Goal: Navigation & Orientation: Go to known website

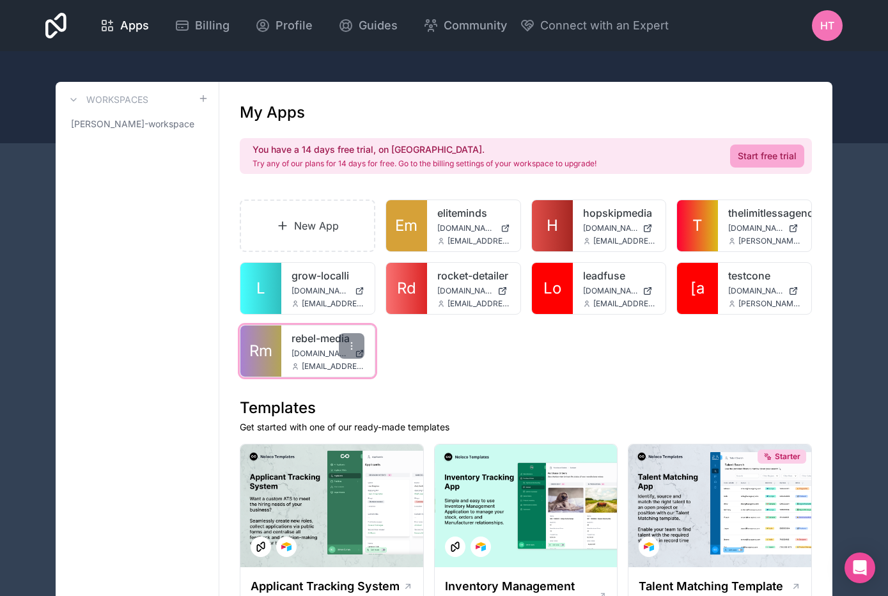
click at [318, 338] on link "rebel-media" at bounding box center [327, 337] width 73 height 15
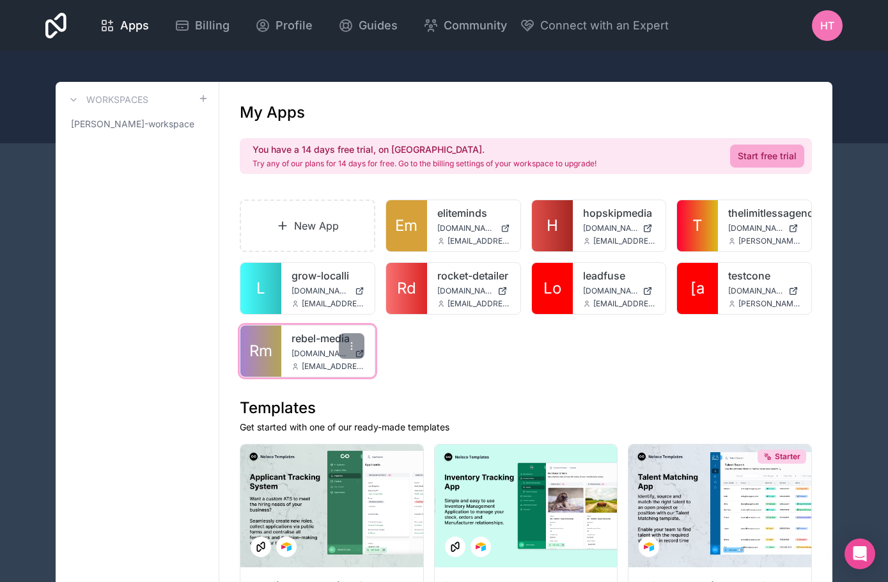
click at [312, 341] on link "rebel-media" at bounding box center [327, 337] width 73 height 15
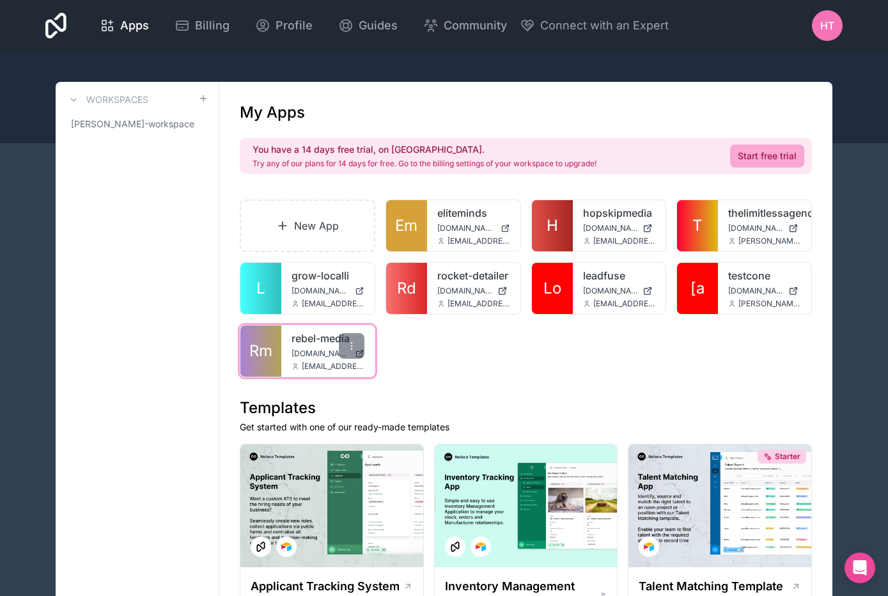
click at [309, 340] on link "rebel-media" at bounding box center [327, 337] width 73 height 15
